Goal: Information Seeking & Learning: Learn about a topic

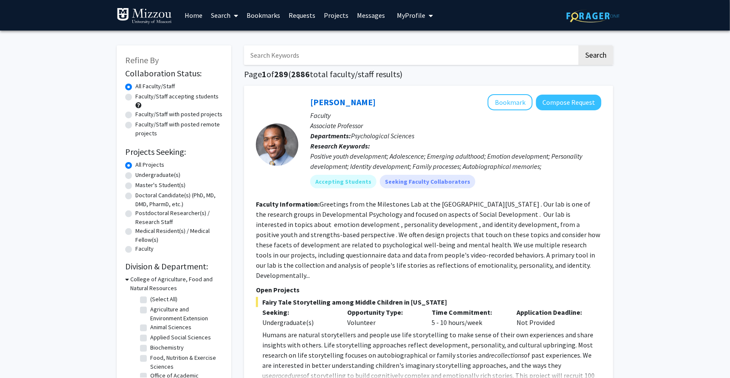
click at [174, 97] on label "Faculty/Staff accepting students" at bounding box center [176, 96] width 83 height 9
click at [141, 97] on input "Faculty/Staff accepting students" at bounding box center [138, 95] width 6 height 6
radio input "true"
click at [159, 178] on label "Undergraduate(s)" at bounding box center [157, 175] width 45 height 9
click at [141, 176] on input "Undergraduate(s)" at bounding box center [138, 174] width 6 height 6
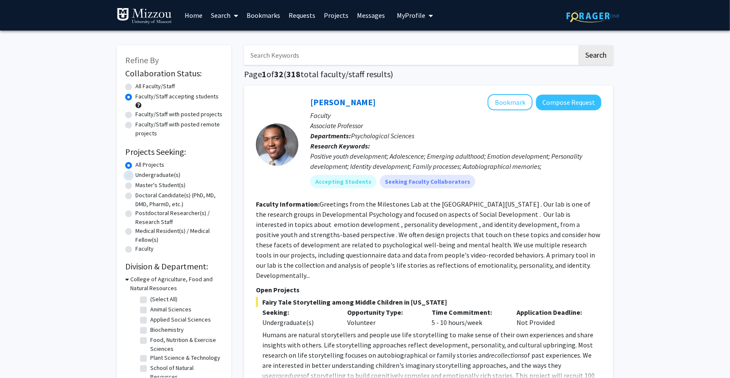
radio input "true"
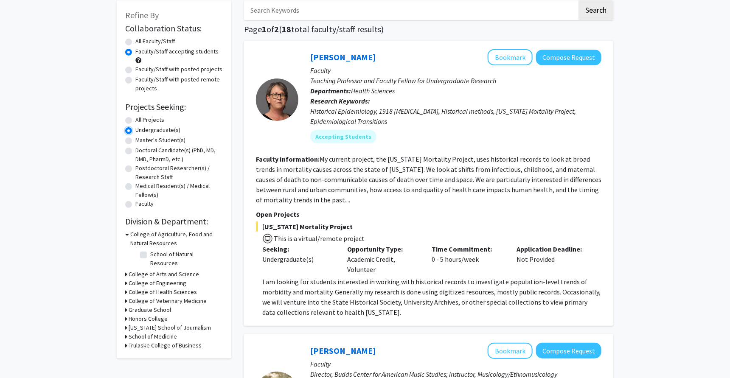
scroll to position [53, 0]
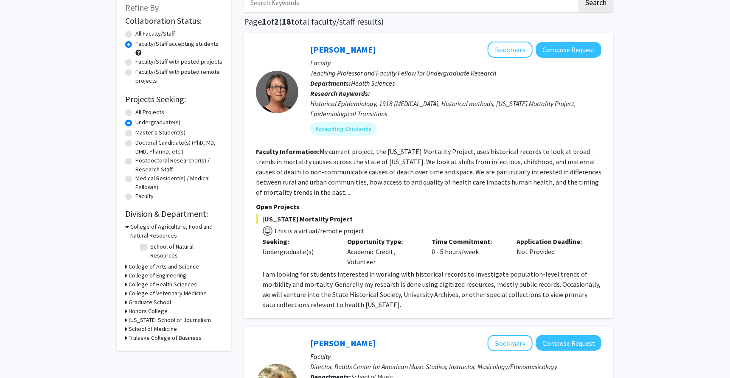
click at [496, 151] on fg-read-more "My current project, the [US_STATE] Mortality Project, uses historical records t…" at bounding box center [429, 171] width 346 height 49
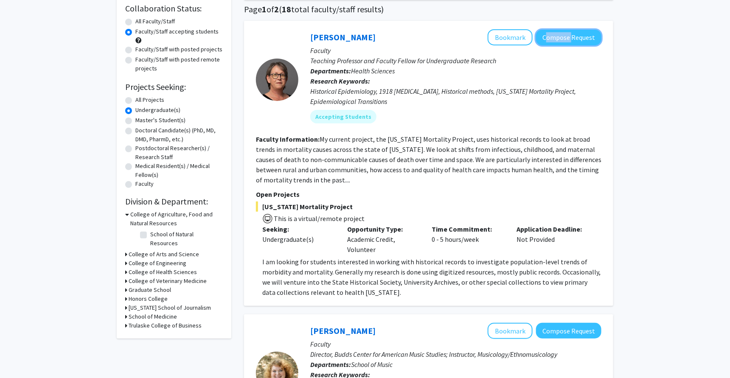
scroll to position [62, 0]
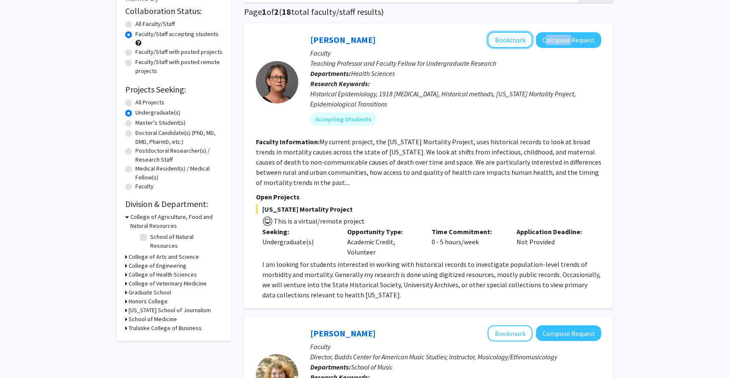
click at [519, 39] on button "Bookmark" at bounding box center [510, 40] width 45 height 16
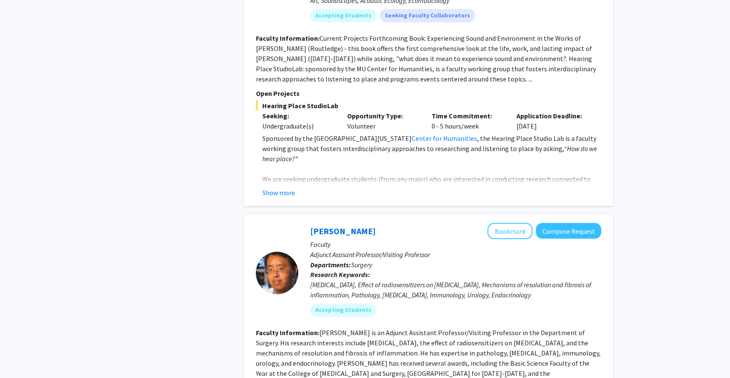
scroll to position [543, 0]
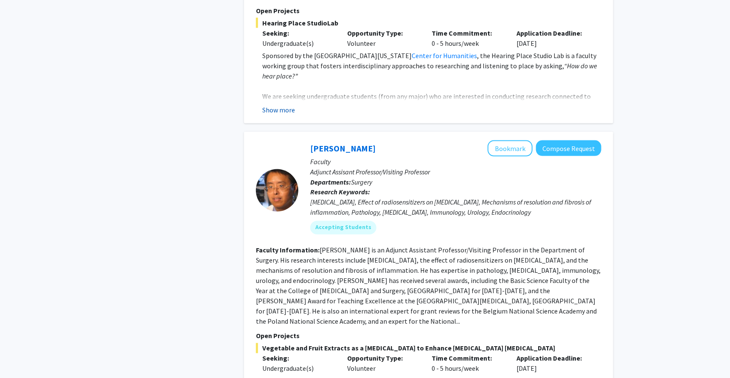
click at [285, 105] on button "Show more" at bounding box center [278, 110] width 33 height 10
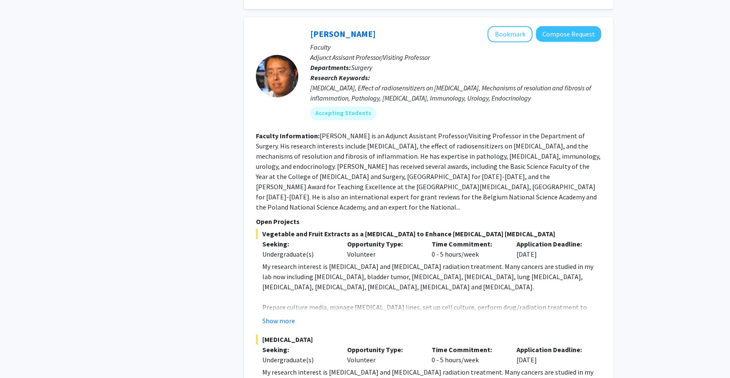
scroll to position [814, 0]
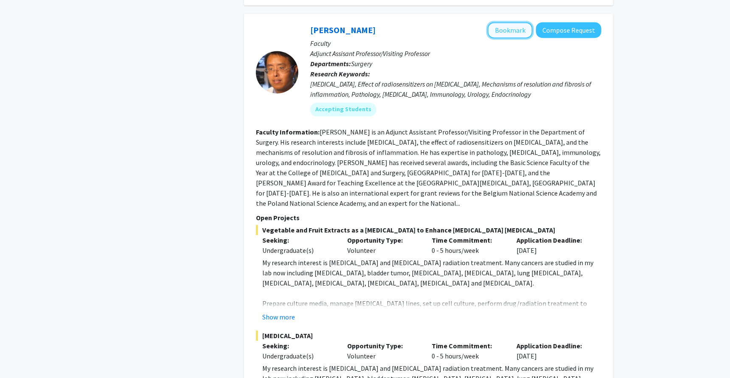
click at [514, 22] on button "Bookmark" at bounding box center [510, 30] width 45 height 16
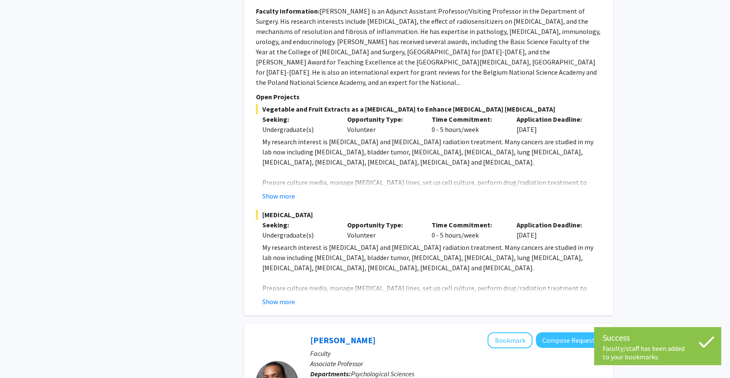
scroll to position [937, 0]
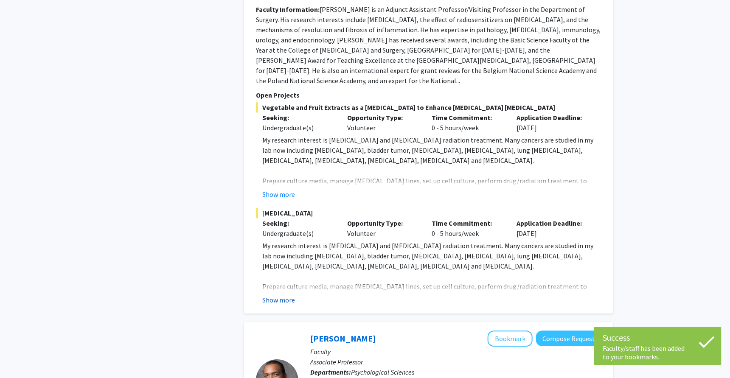
click at [270, 295] on button "Show more" at bounding box center [278, 300] width 33 height 10
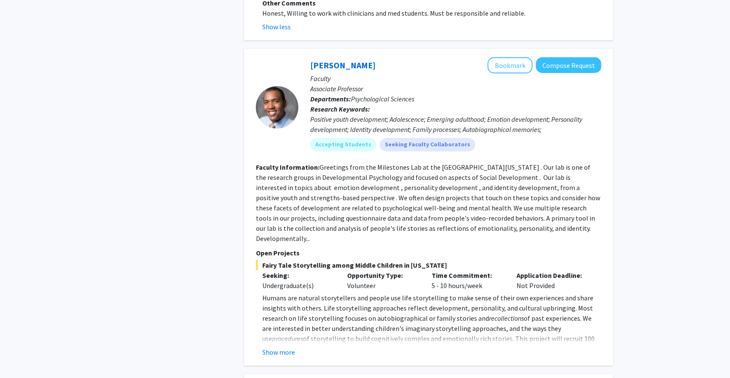
scroll to position [1426, 0]
click at [281, 346] on button "Show more" at bounding box center [278, 351] width 33 height 10
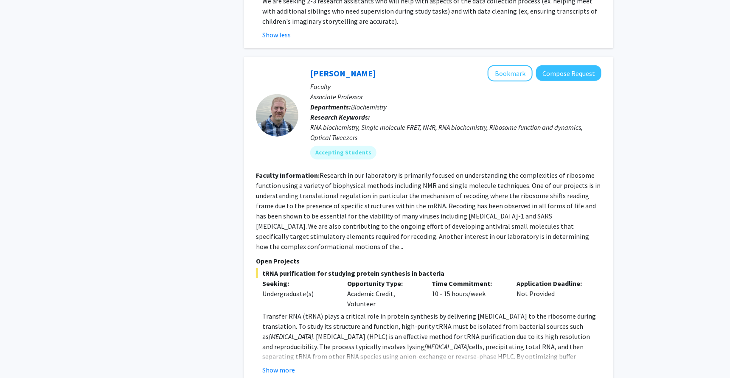
scroll to position [1830, 0]
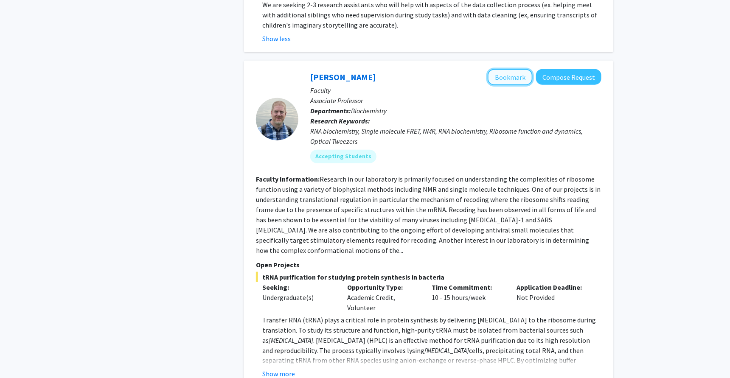
click at [506, 69] on button "Bookmark" at bounding box center [510, 77] width 45 height 16
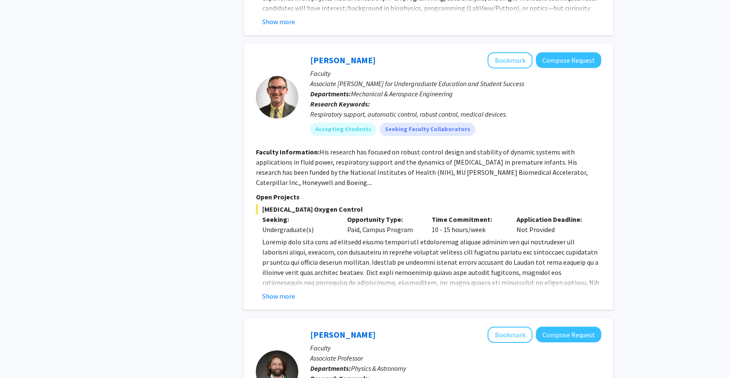
scroll to position [2531, 0]
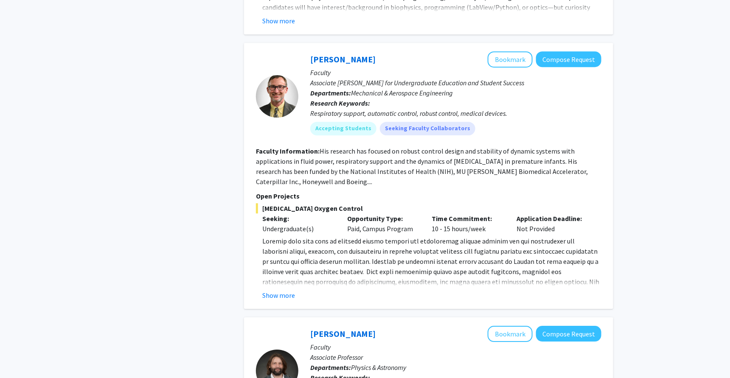
click at [306, 290] on div "Show more" at bounding box center [431, 295] width 339 height 10
click at [296, 290] on div "Show more" at bounding box center [431, 295] width 339 height 10
click at [285, 290] on button "Show more" at bounding box center [278, 295] width 33 height 10
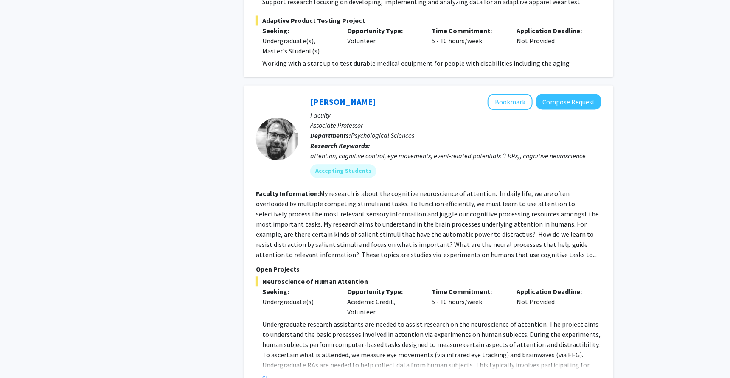
scroll to position [3688, 0]
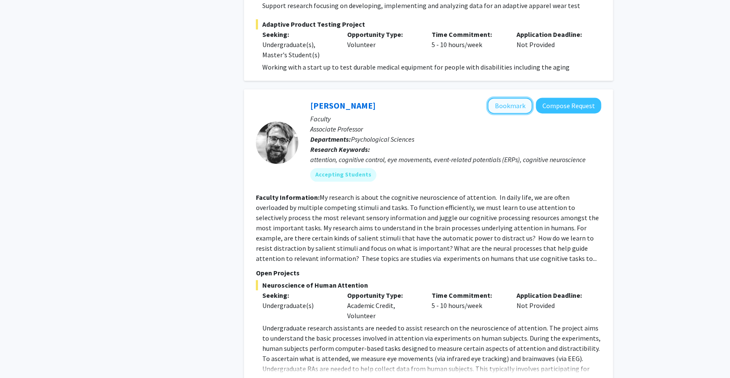
click at [506, 98] on button "Bookmark" at bounding box center [510, 106] width 45 height 16
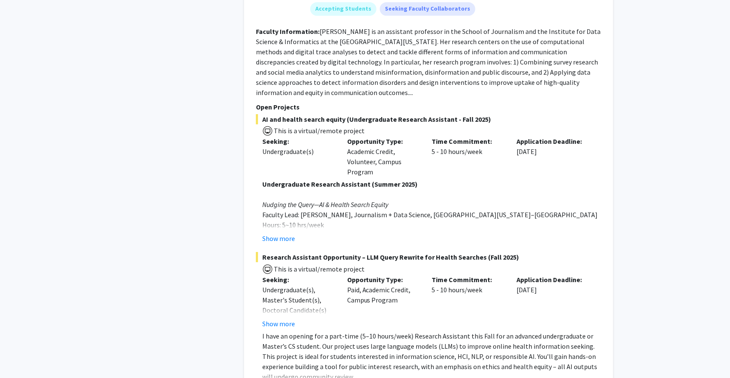
scroll to position [4212, 0]
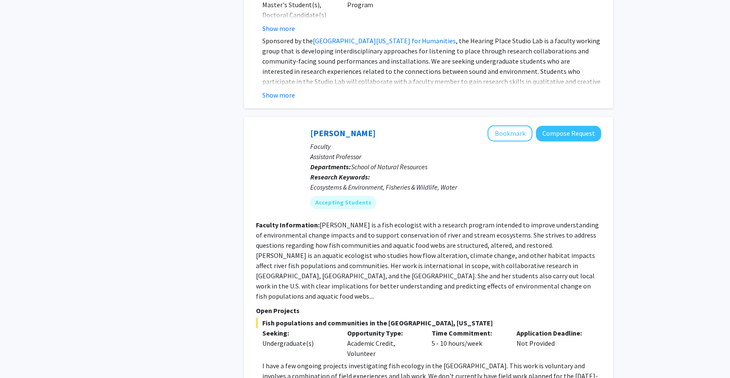
scroll to position [632, 0]
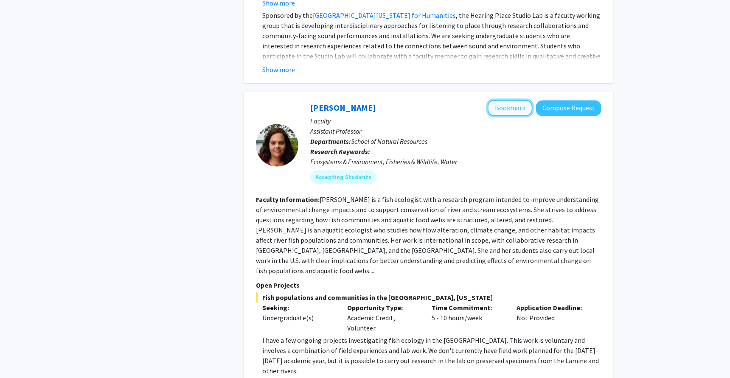
click at [503, 100] on button "Bookmark" at bounding box center [510, 108] width 45 height 16
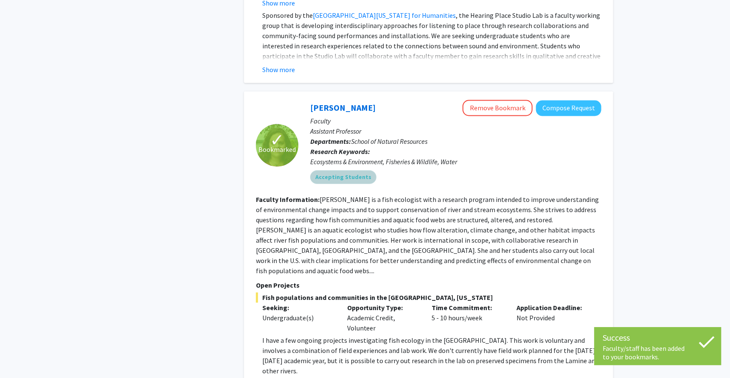
click at [578, 169] on div "Accepting Students" at bounding box center [456, 177] width 295 height 17
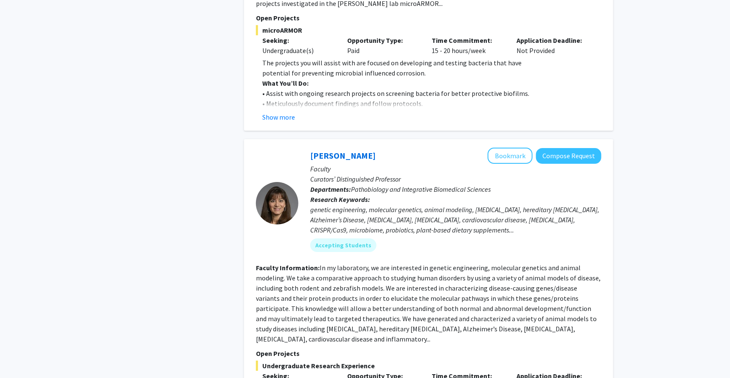
scroll to position [1178, 0]
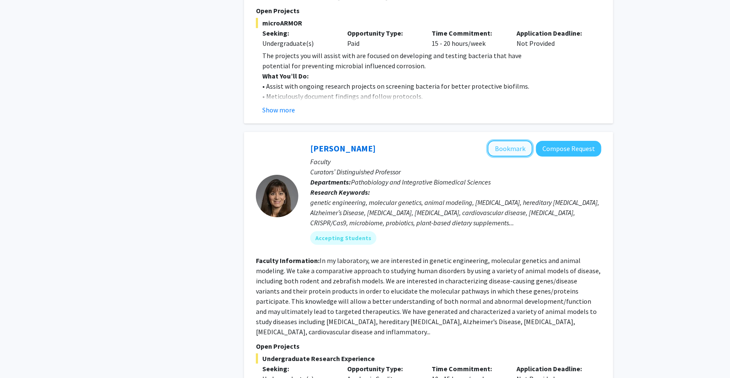
click at [516, 141] on button "Bookmark" at bounding box center [510, 149] width 45 height 16
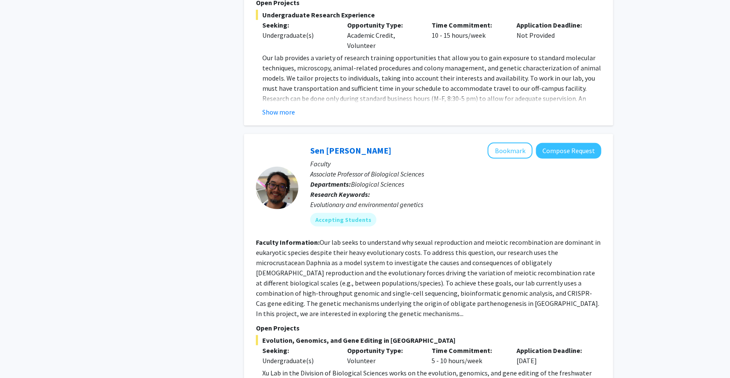
scroll to position [1529, 0]
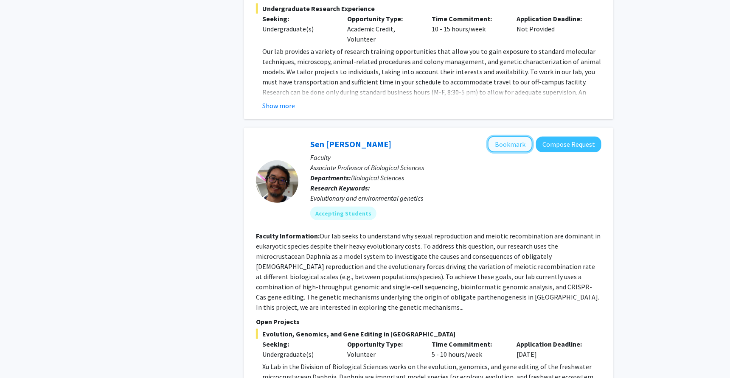
click at [523, 136] on button "Bookmark" at bounding box center [510, 144] width 45 height 16
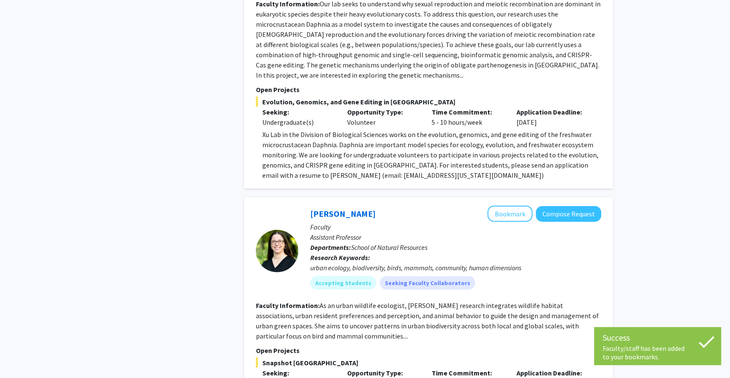
scroll to position [1779, 0]
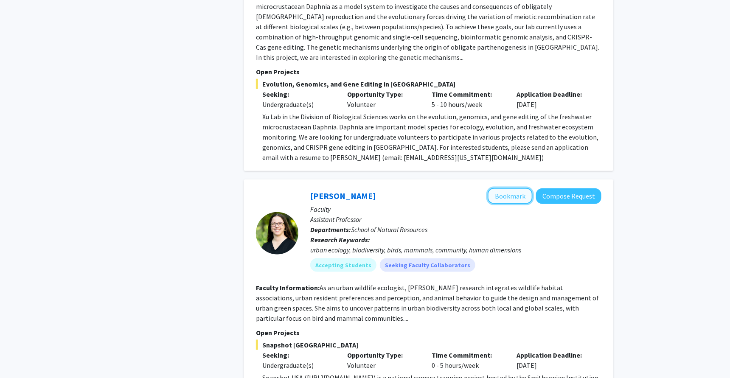
click at [511, 188] on button "Bookmark" at bounding box center [510, 196] width 45 height 16
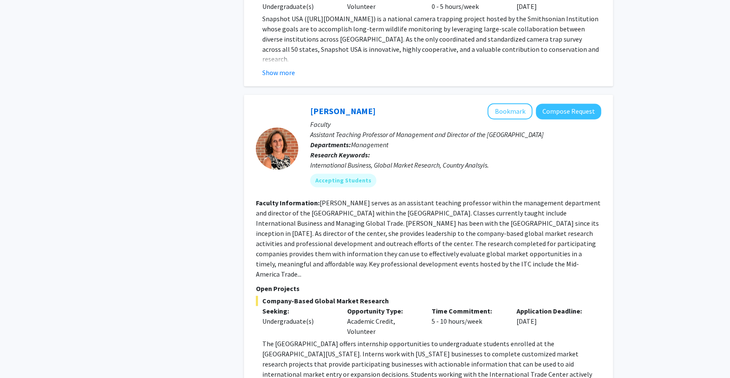
scroll to position [2201, 0]
